Goal: Information Seeking & Learning: Learn about a topic

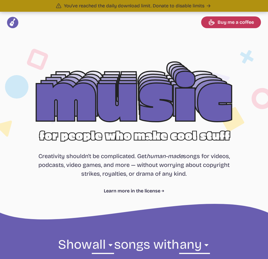
select select "most popular"
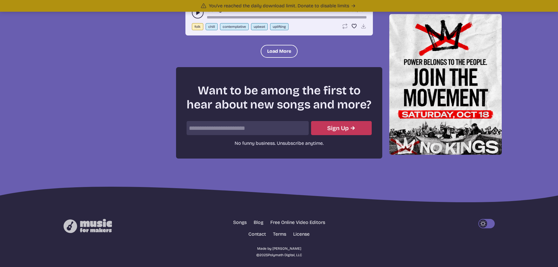
scroll to position [794, 0]
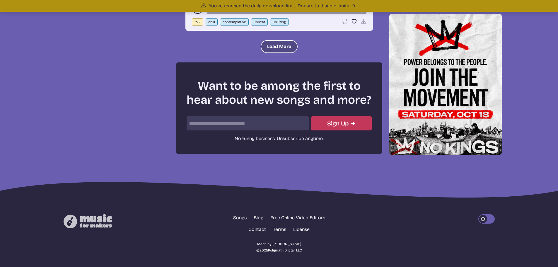
click at [267, 47] on button "Load More" at bounding box center [279, 46] width 37 height 13
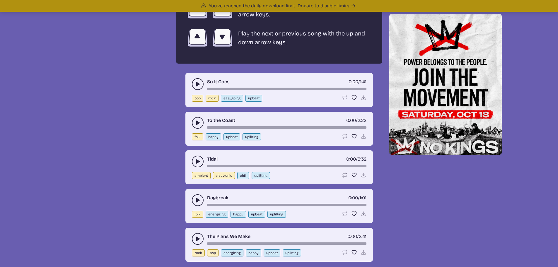
scroll to position [1146, 0]
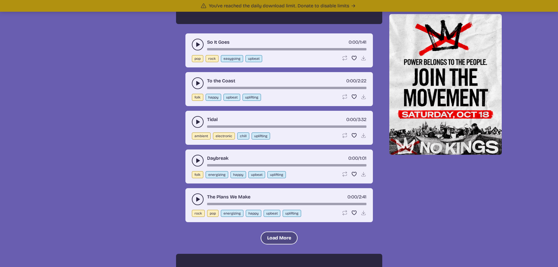
click at [267, 234] on button "Load More" at bounding box center [279, 237] width 37 height 13
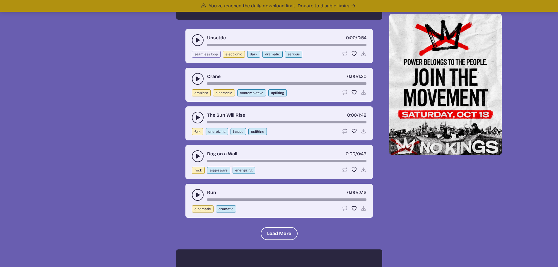
scroll to position [1702, 0]
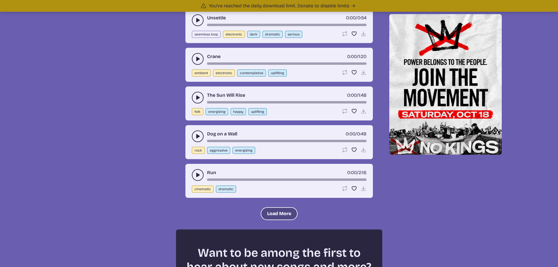
click at [267, 214] on button "Load More" at bounding box center [279, 213] width 37 height 13
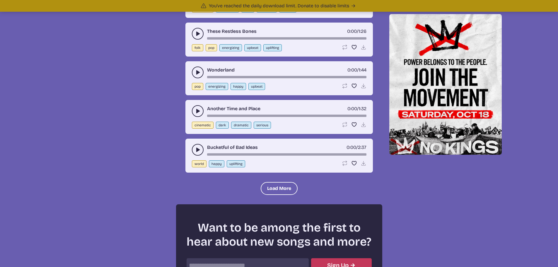
scroll to position [2258, 0]
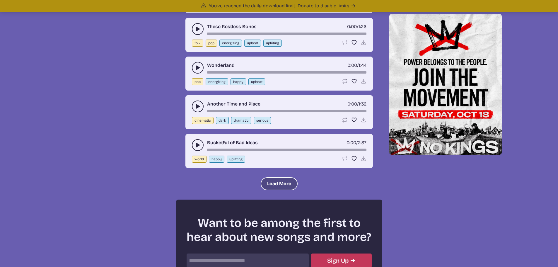
click at [267, 180] on button "Load More" at bounding box center [279, 183] width 37 height 13
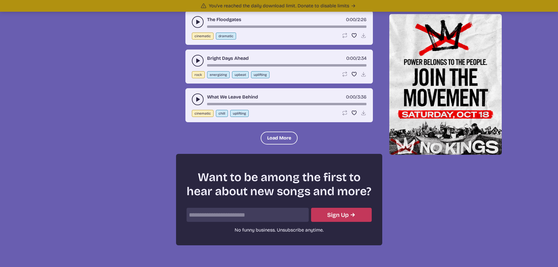
scroll to position [2844, 0]
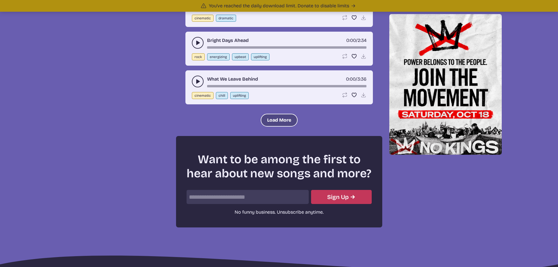
click at [267, 119] on button "Load More" at bounding box center [279, 120] width 37 height 13
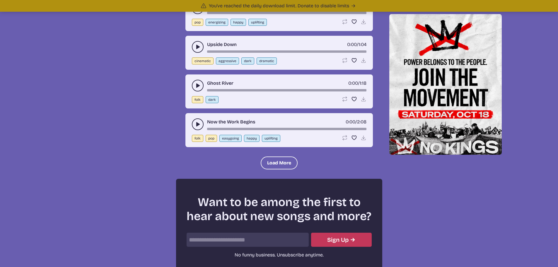
scroll to position [3341, 0]
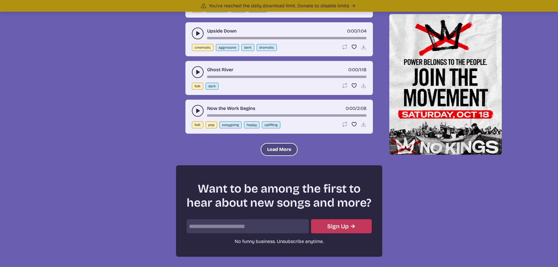
click at [267, 146] on button "Load More" at bounding box center [279, 149] width 37 height 13
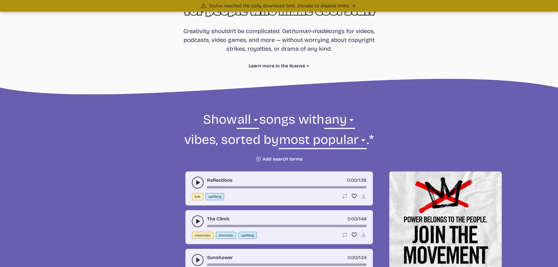
scroll to position [121, 0]
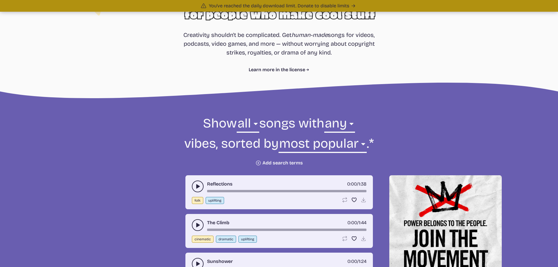
click at [267, 163] on button "Plus icon Add search terms" at bounding box center [278, 163] width 47 height 6
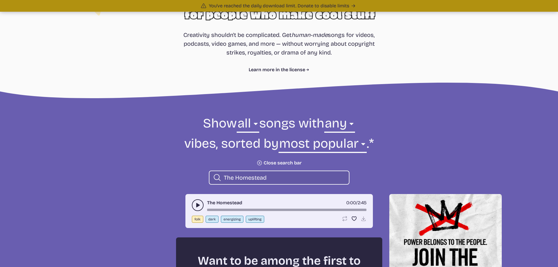
type input "The Homestead"
click at [196, 203] on icon "play-pause toggle" at bounding box center [198, 205] width 6 height 6
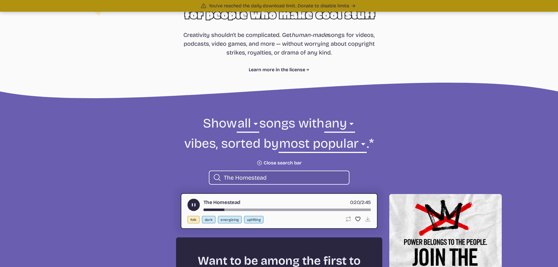
click at [258, 161] on icon "Plus icon" at bounding box center [259, 163] width 8 height 8
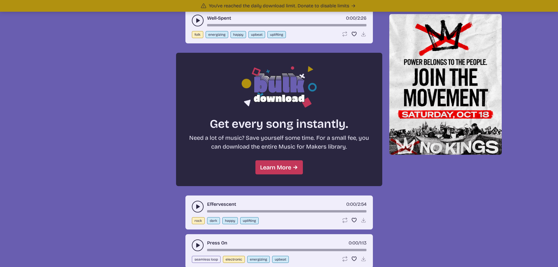
scroll to position [468, 0]
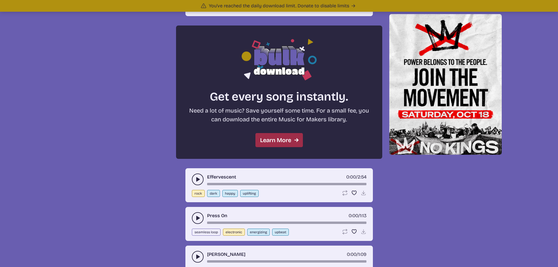
click at [267, 140] on link "Learn More" at bounding box center [278, 140] width 47 height 14
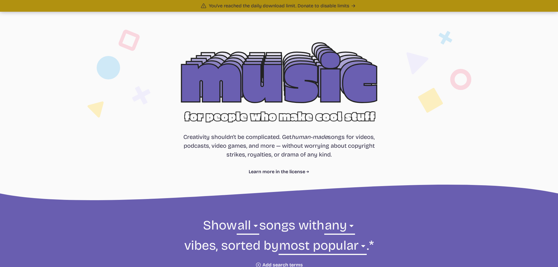
scroll to position [29, 0]
